Goal: Task Accomplishment & Management: Use online tool/utility

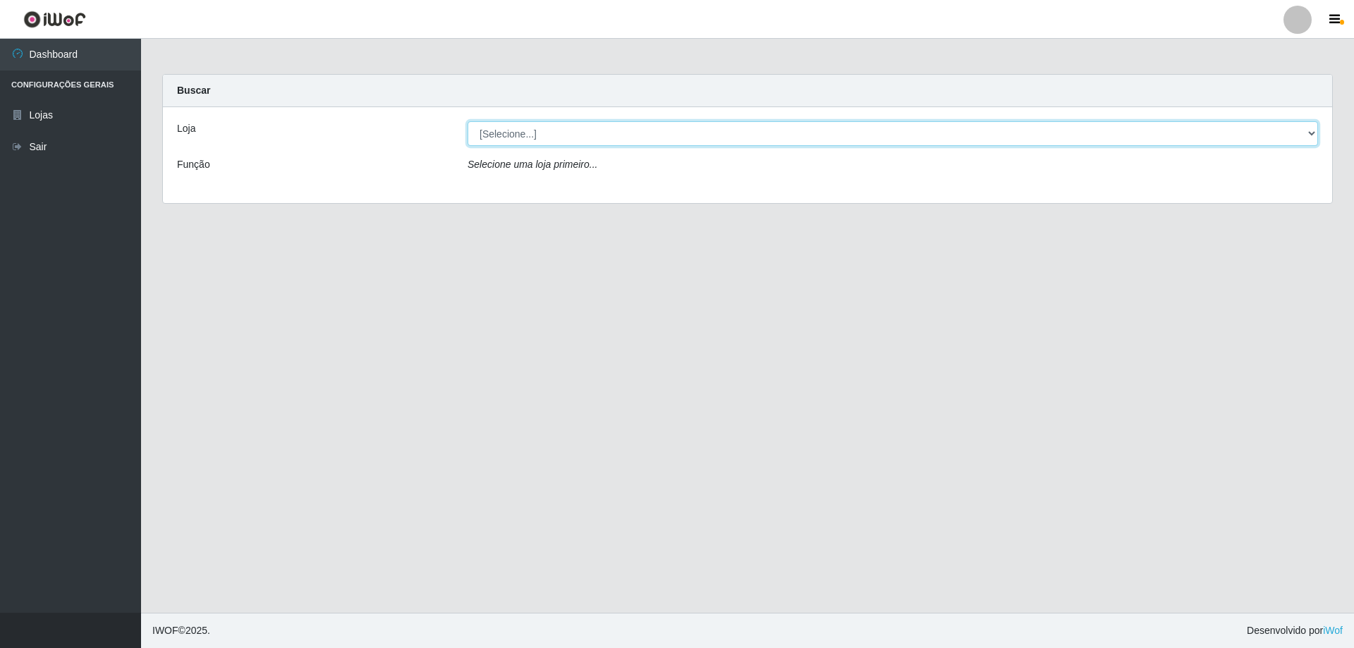
click at [623, 128] on select "[Selecione...] SuperShow Bis - Avenida 6 SuperShow [GEOGRAPHIC_DATA]" at bounding box center [893, 133] width 850 height 25
select select "60"
click at [468, 121] on select "[Selecione...] SuperShow Bis - Avenida 6 SuperShow [GEOGRAPHIC_DATA]" at bounding box center [893, 133] width 850 height 25
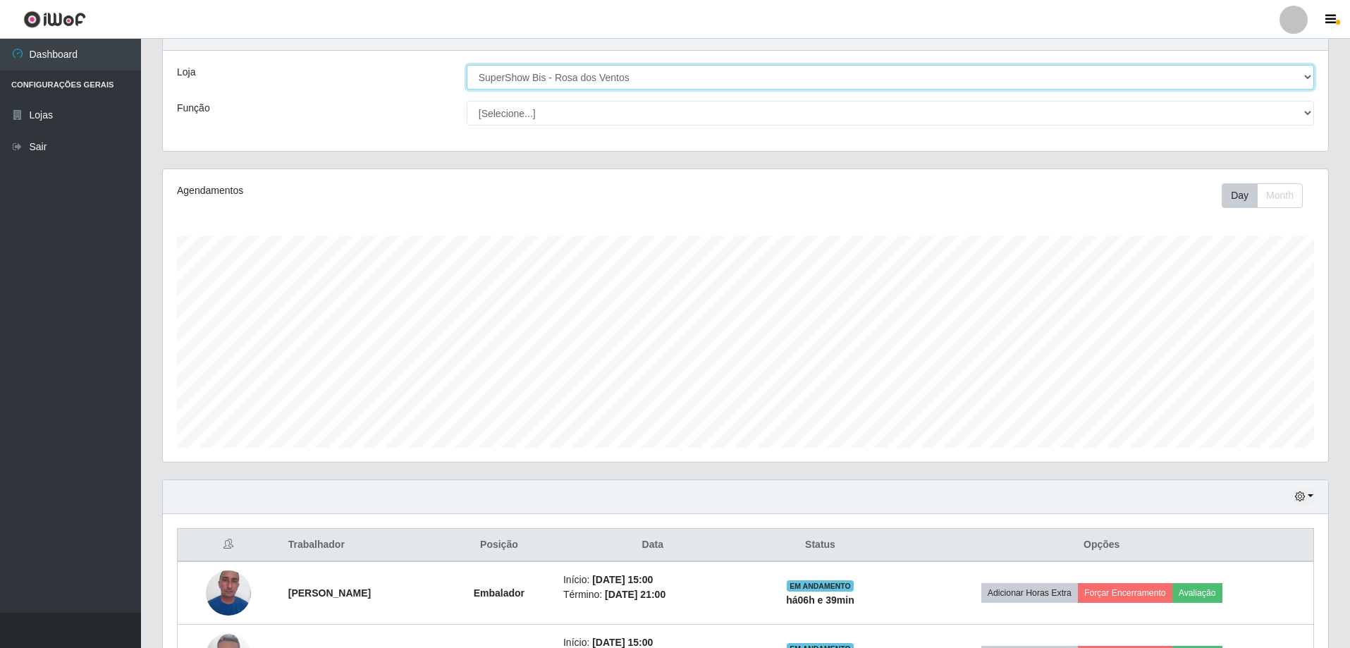
scroll to position [226, 0]
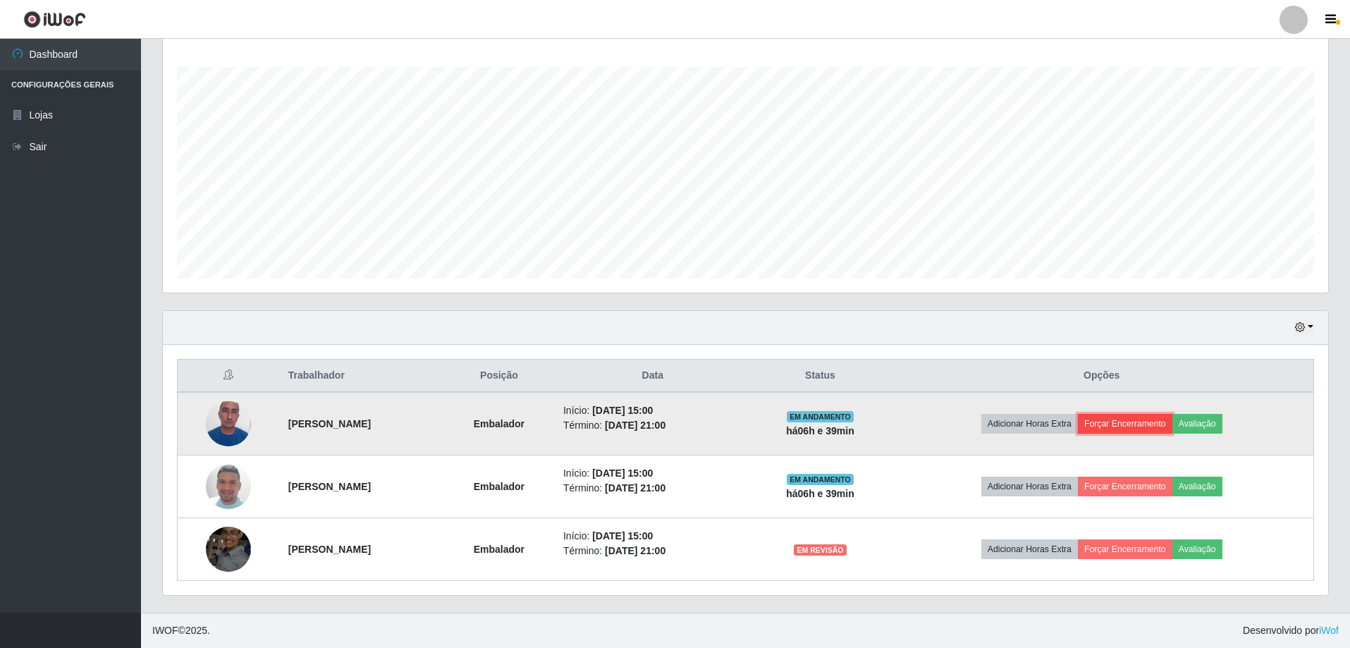
click at [1138, 431] on button "Forçar Encerramento" at bounding box center [1125, 424] width 94 height 20
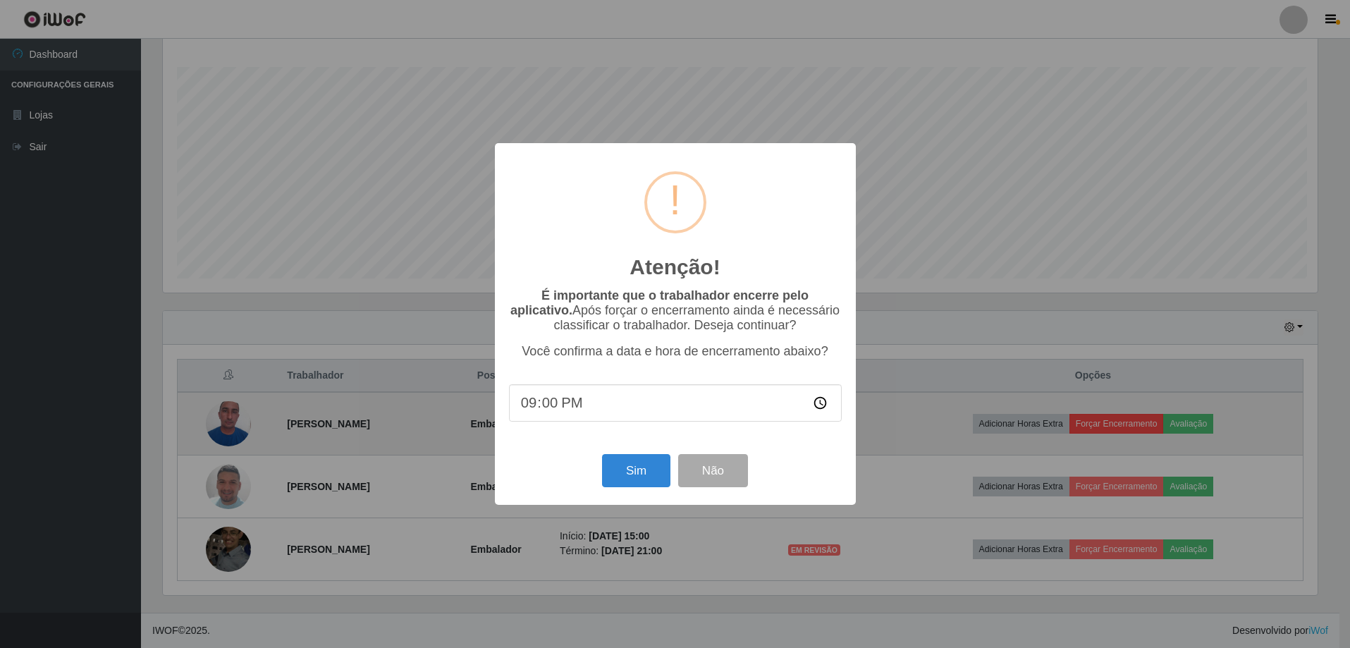
scroll to position [293, 1159]
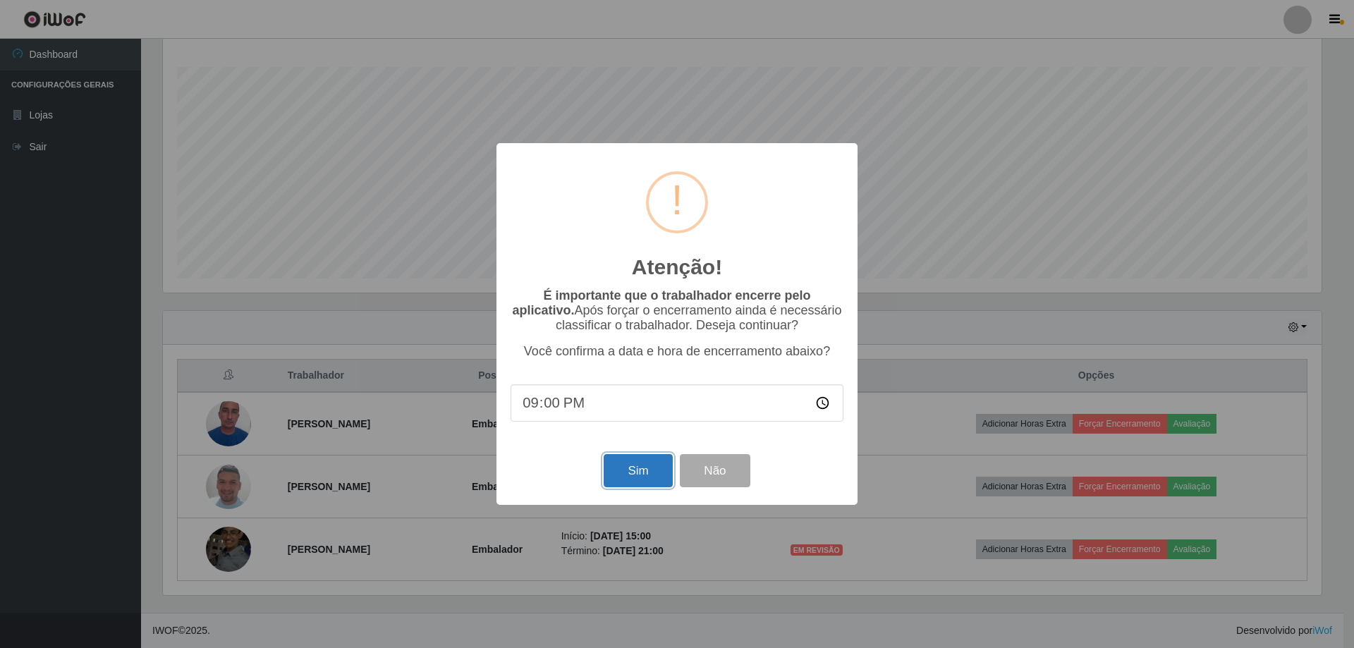
click at [610, 462] on button "Sim" at bounding box center [638, 470] width 68 height 33
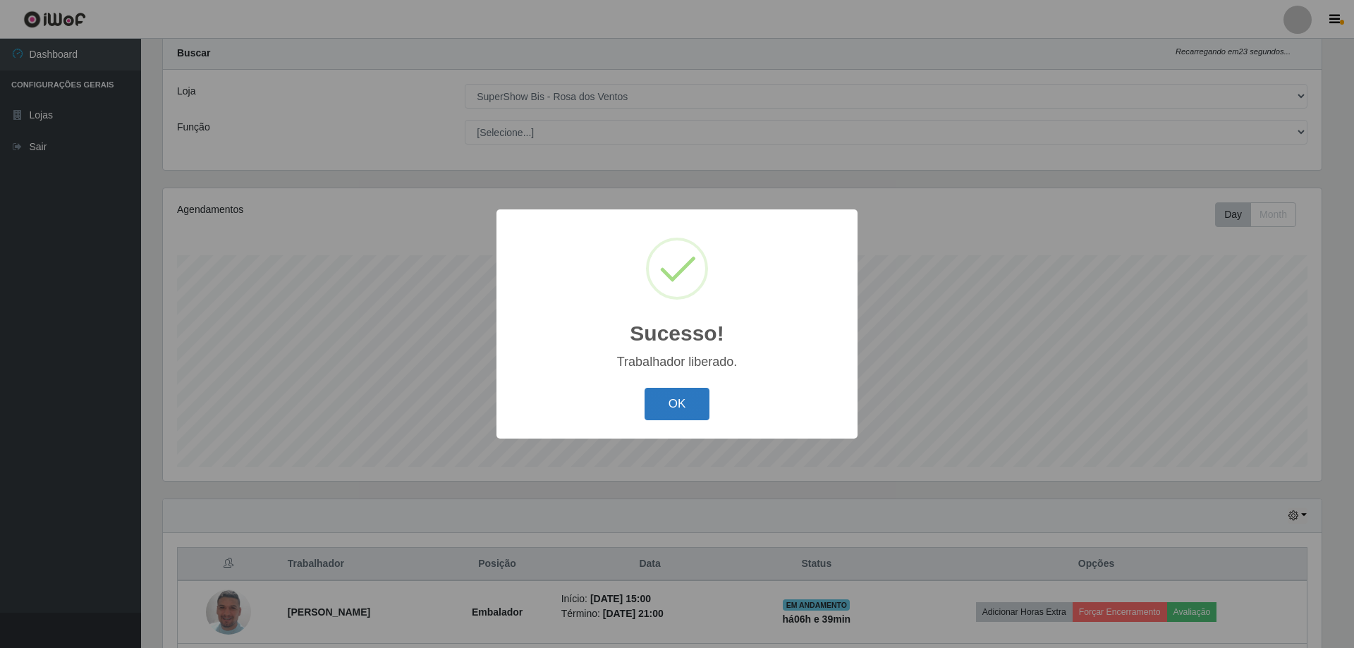
click at [683, 395] on button "OK" at bounding box center [678, 404] width 66 height 33
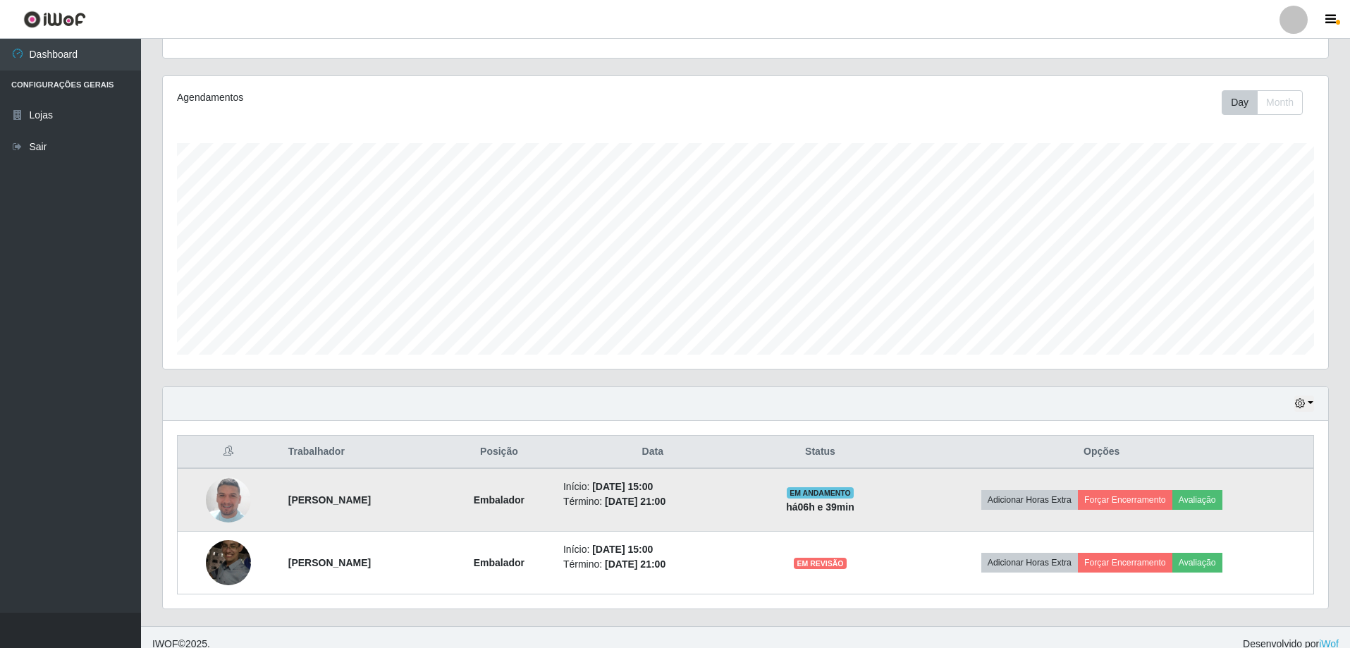
scroll to position [163, 0]
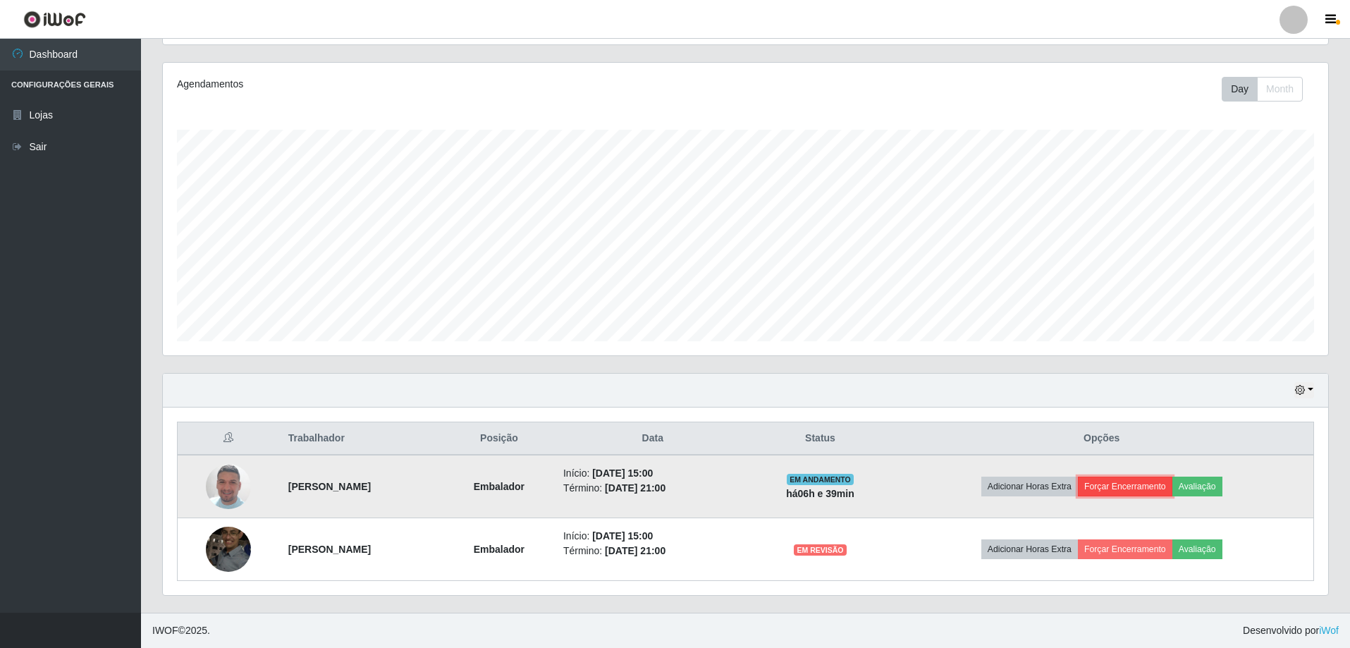
click at [1125, 487] on button "Forçar Encerramento" at bounding box center [1125, 487] width 94 height 20
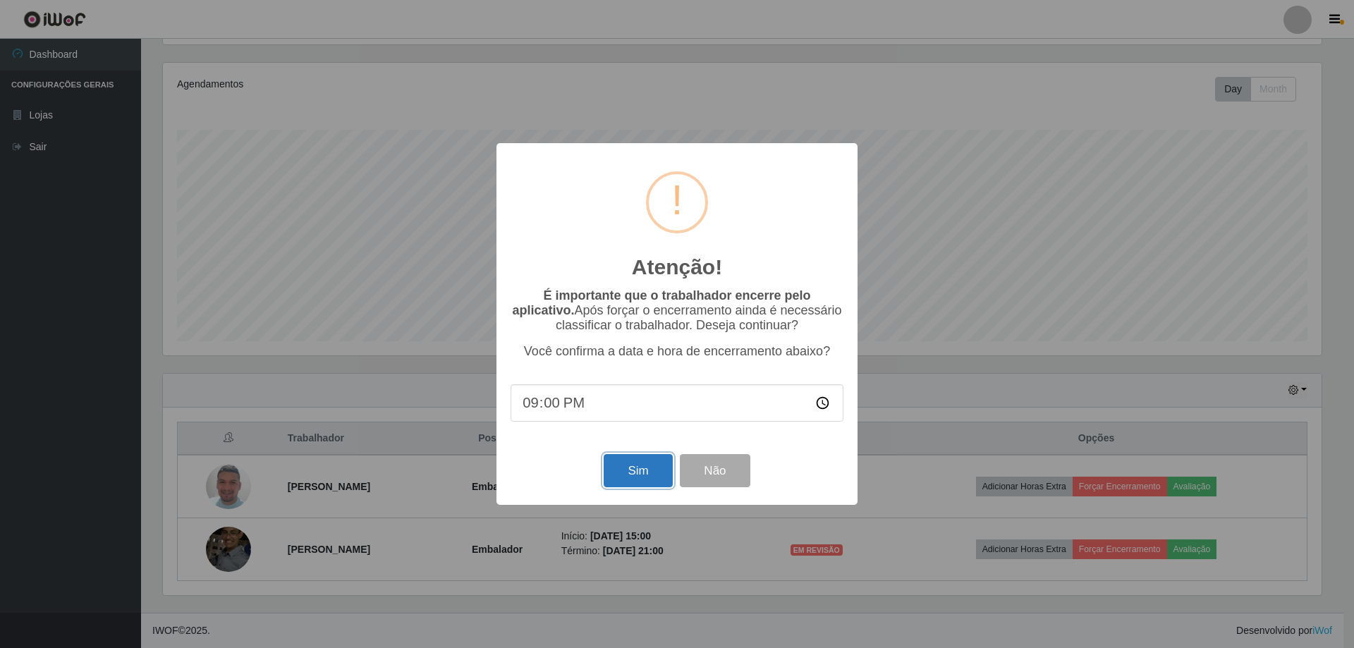
click at [639, 469] on button "Sim" at bounding box center [638, 470] width 68 height 33
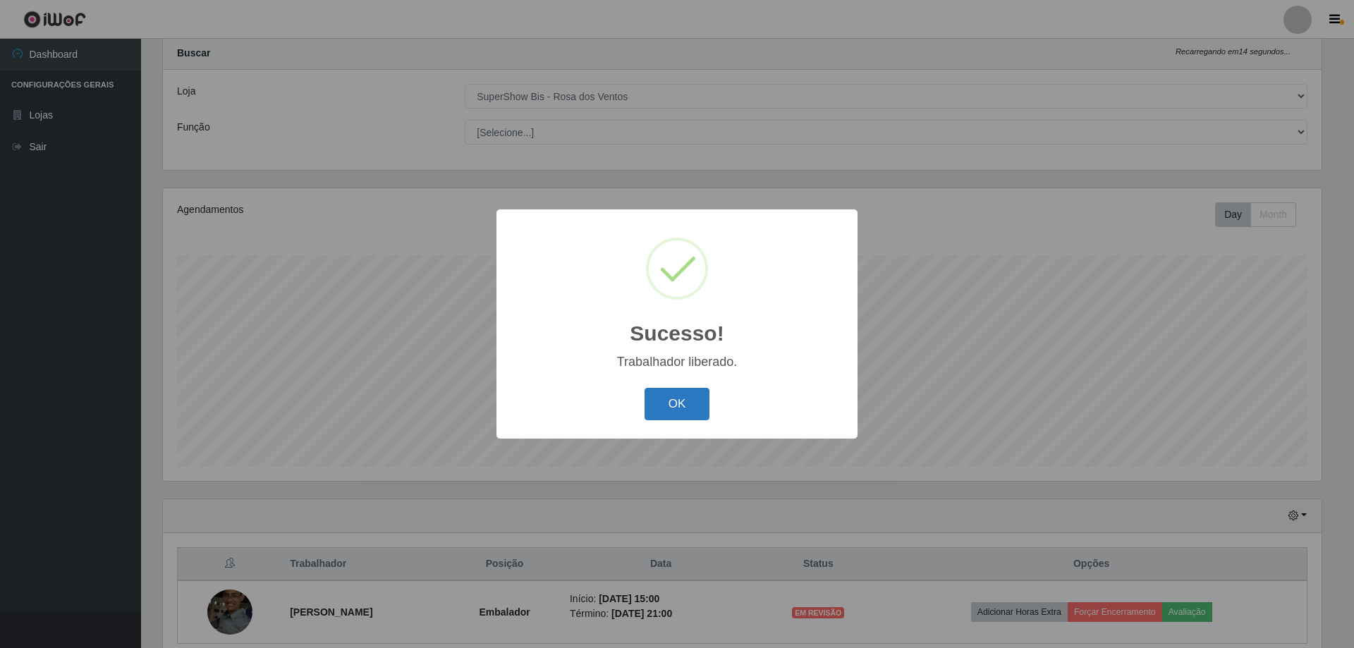
click at [683, 404] on button "OK" at bounding box center [678, 404] width 66 height 33
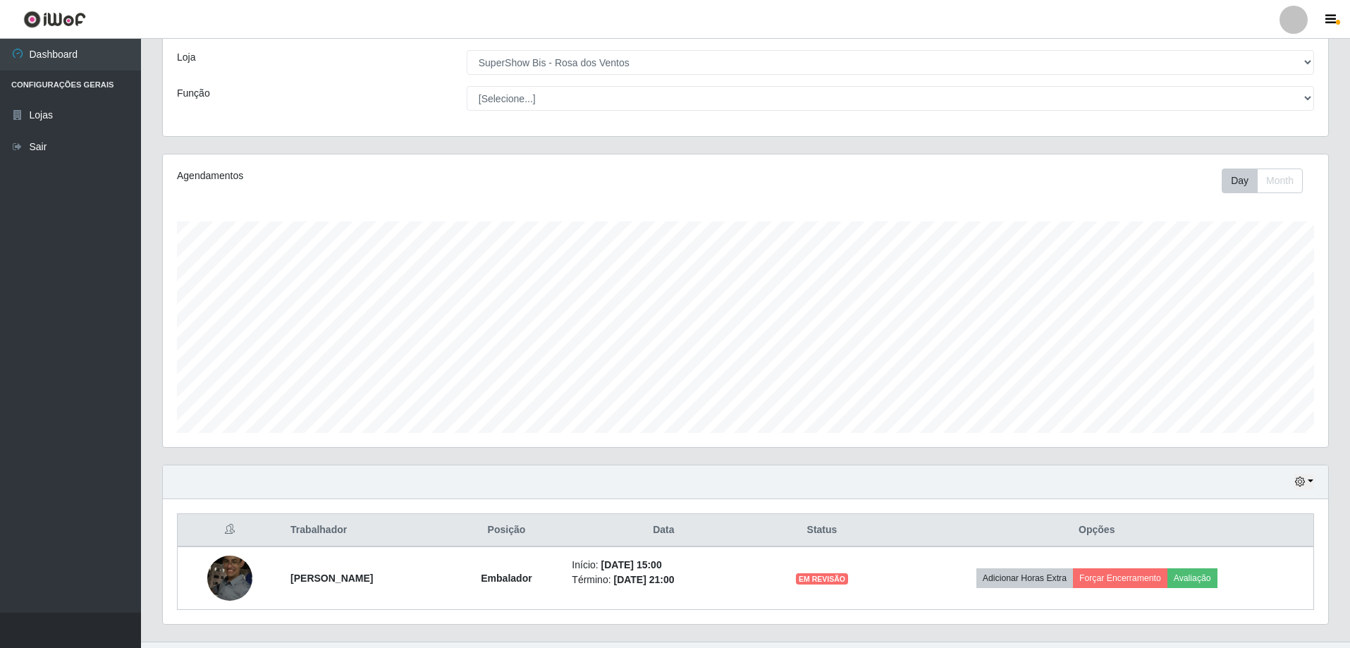
scroll to position [100, 0]
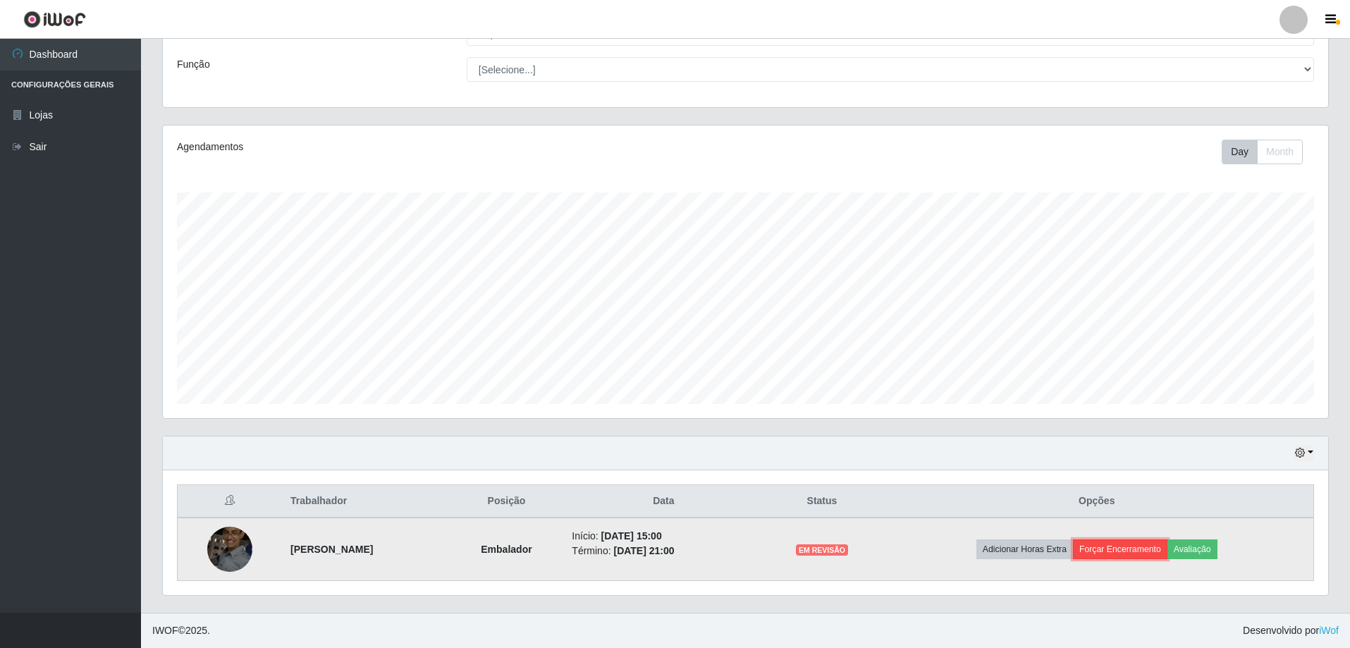
click at [1118, 549] on button "Forçar Encerramento" at bounding box center [1120, 549] width 94 height 20
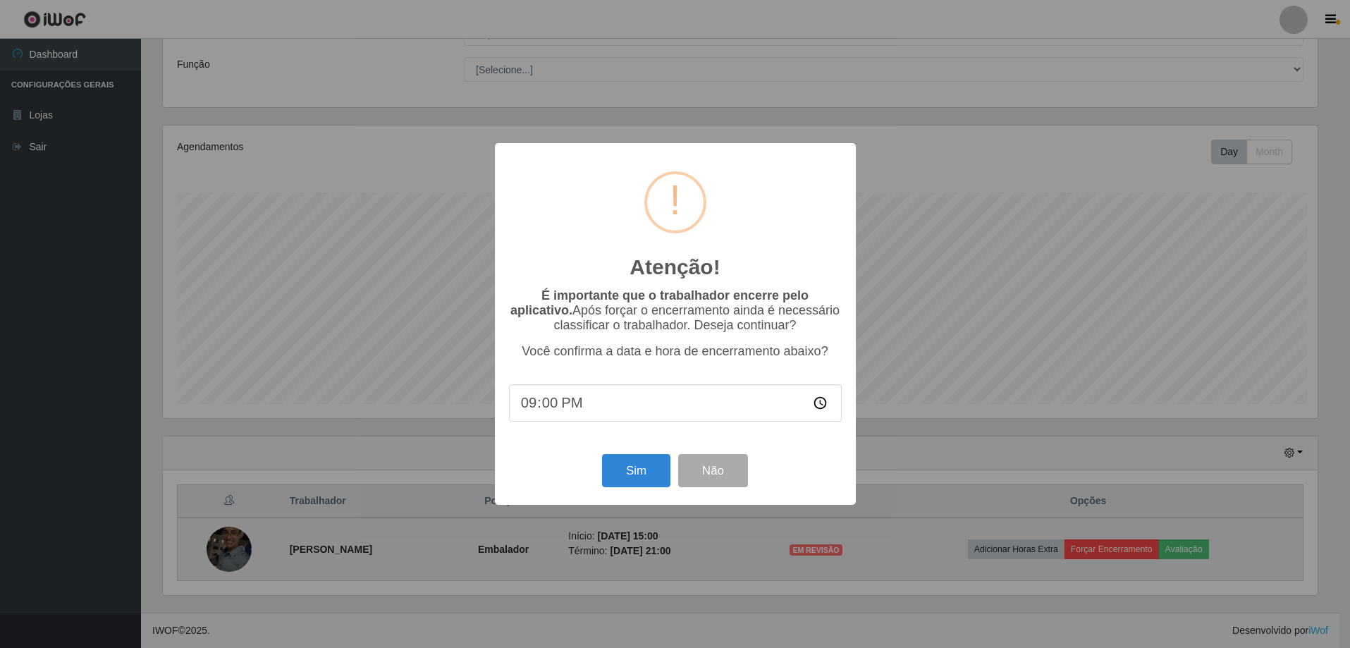
scroll to position [293, 1159]
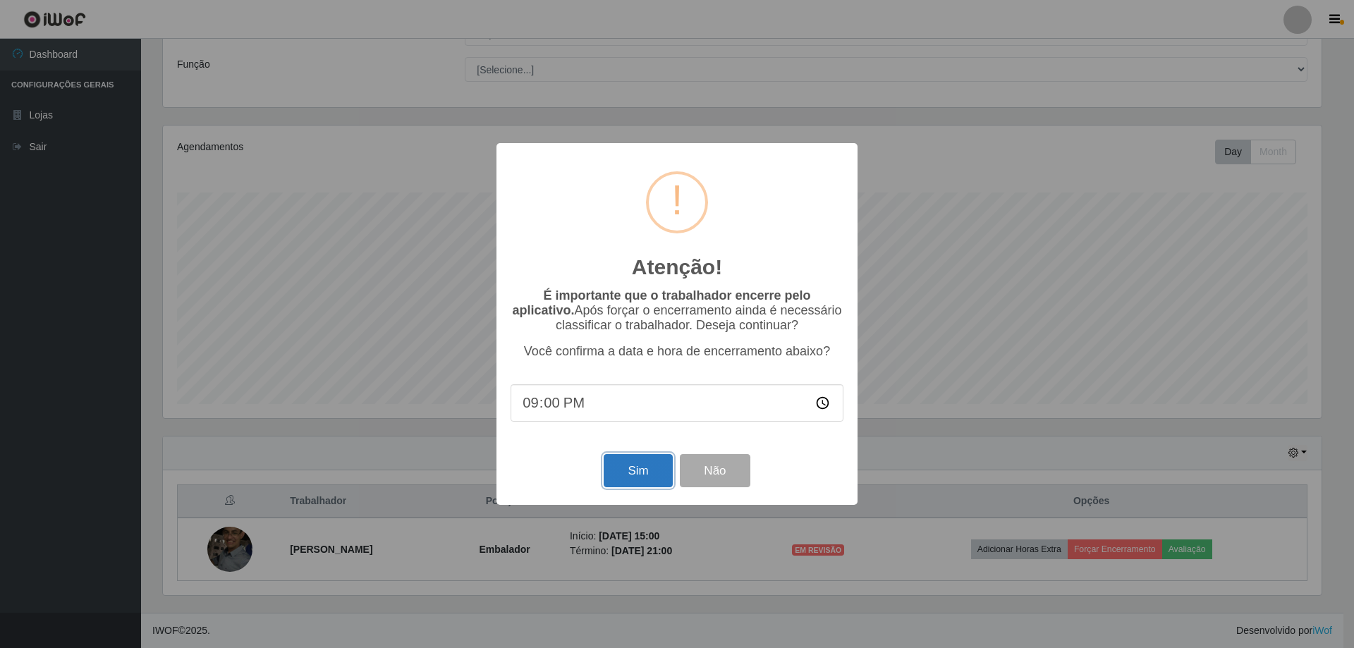
click at [621, 459] on button "Sim" at bounding box center [638, 470] width 68 height 33
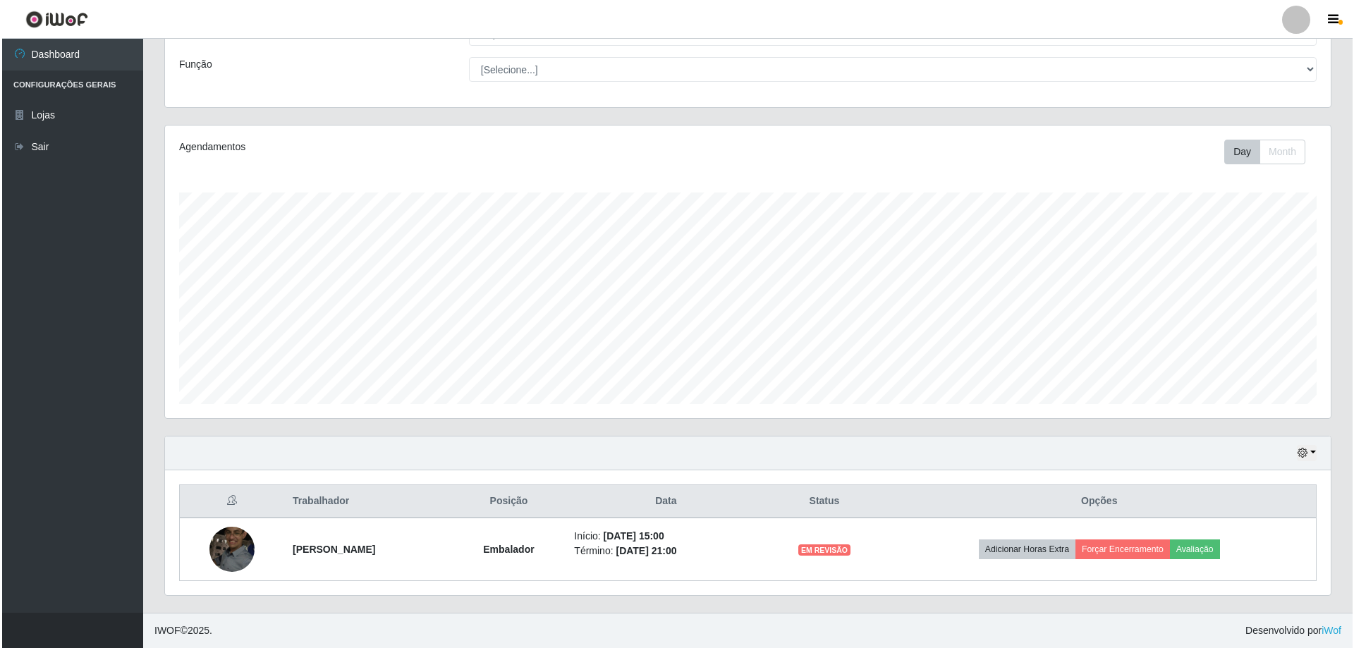
scroll to position [0, 0]
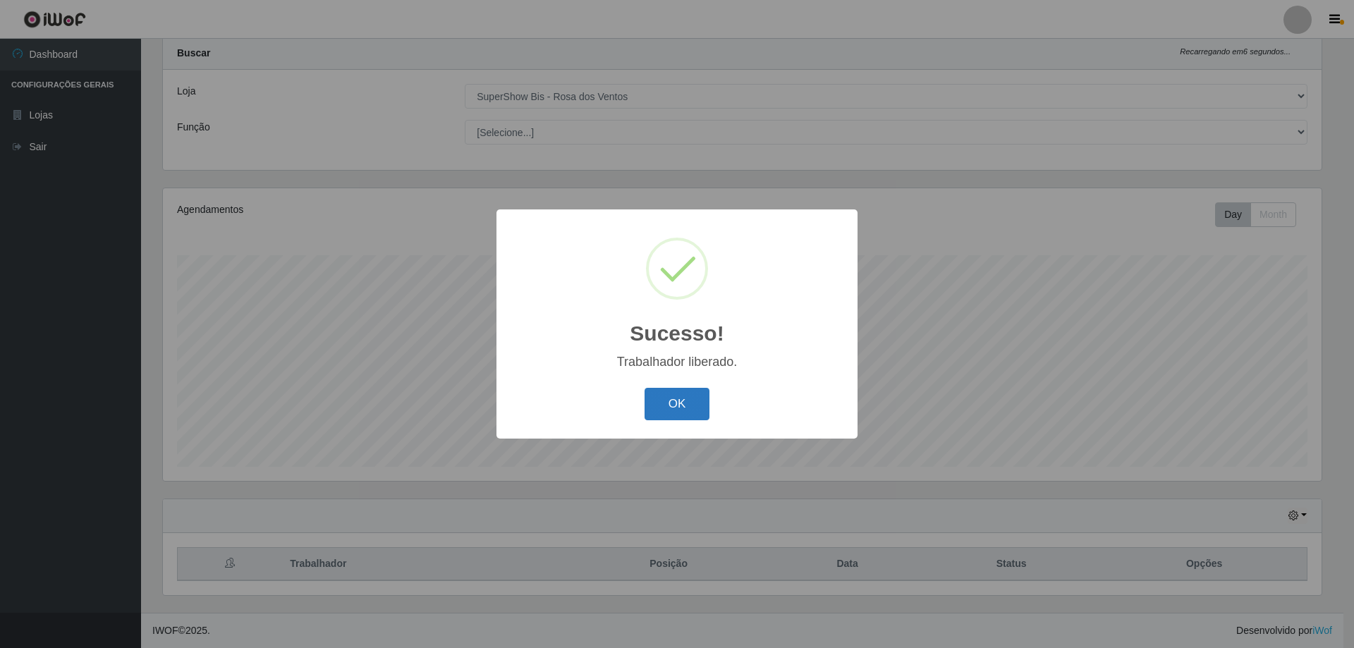
click at [685, 419] on button "OK" at bounding box center [678, 404] width 66 height 33
